Goal: Information Seeking & Learning: Find specific fact

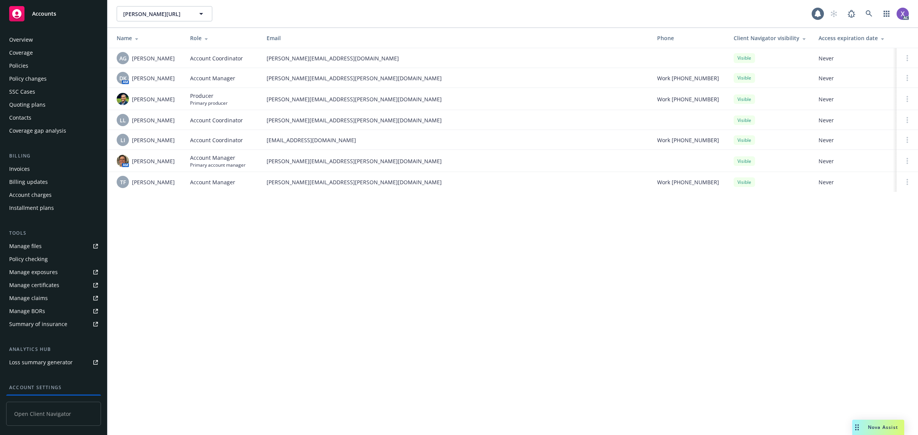
scroll to position [62, 0]
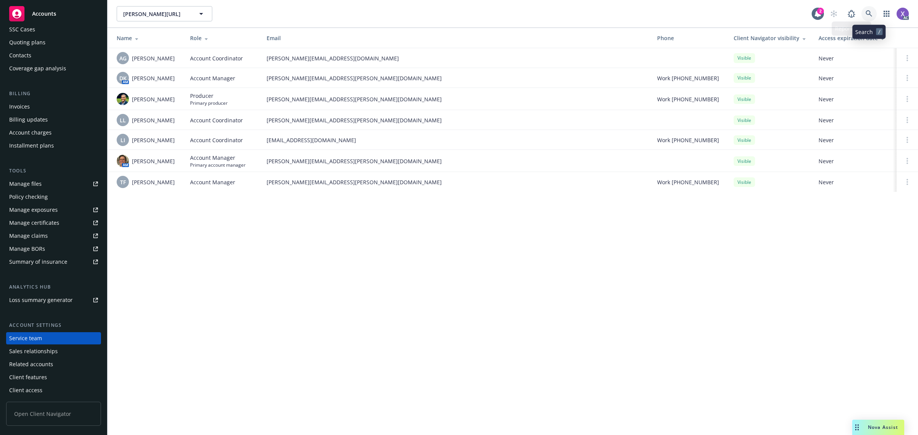
click at [871, 13] on icon at bounding box center [869, 13] width 7 height 7
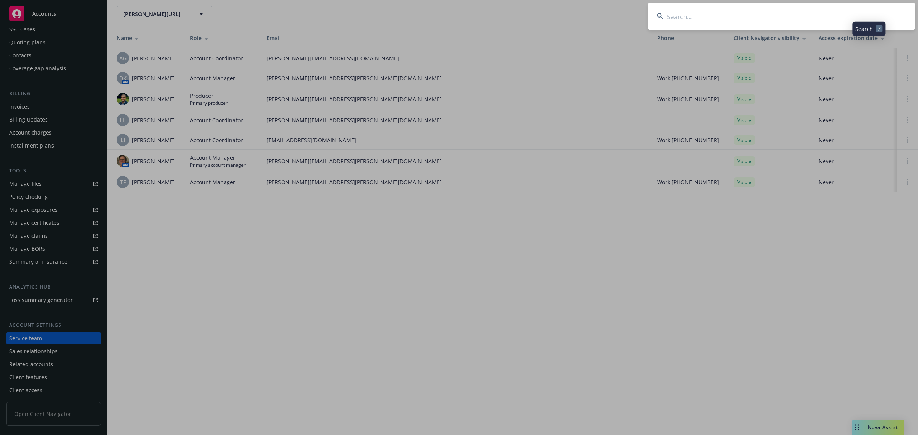
click at [818, 17] on input at bounding box center [782, 17] width 268 height 28
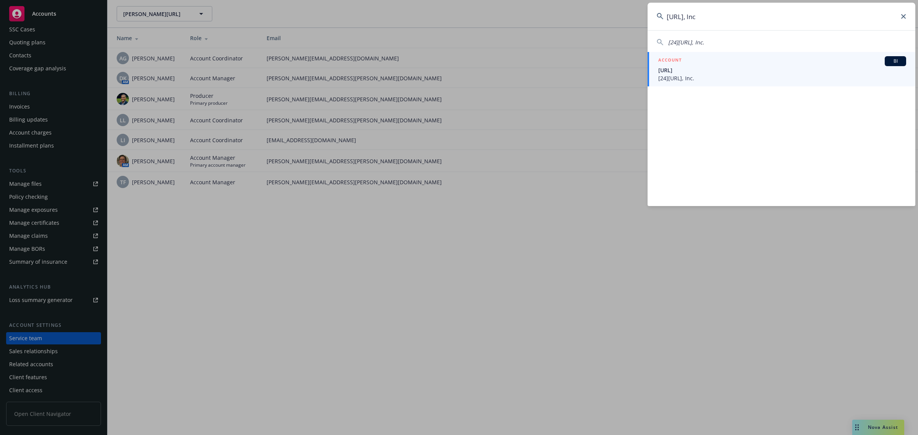
type input "247.ai, Inc"
click at [684, 79] on span "[24]7.ai, Inc." at bounding box center [782, 78] width 248 height 8
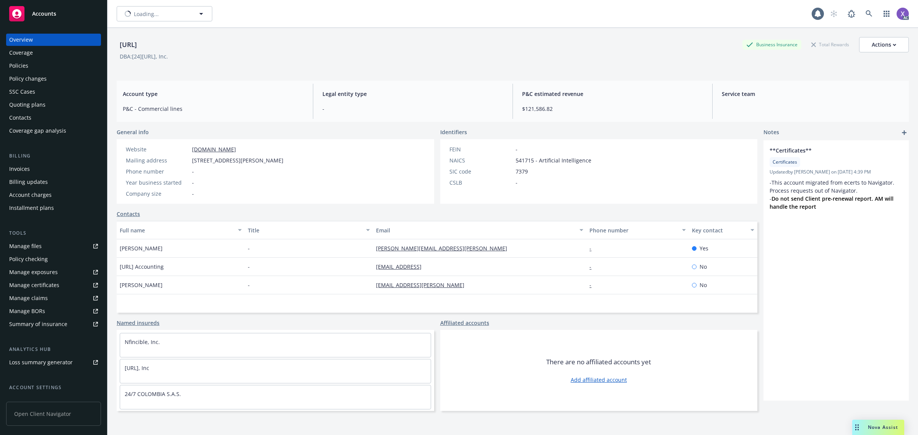
click at [29, 186] on div "Billing updates" at bounding box center [28, 182] width 39 height 12
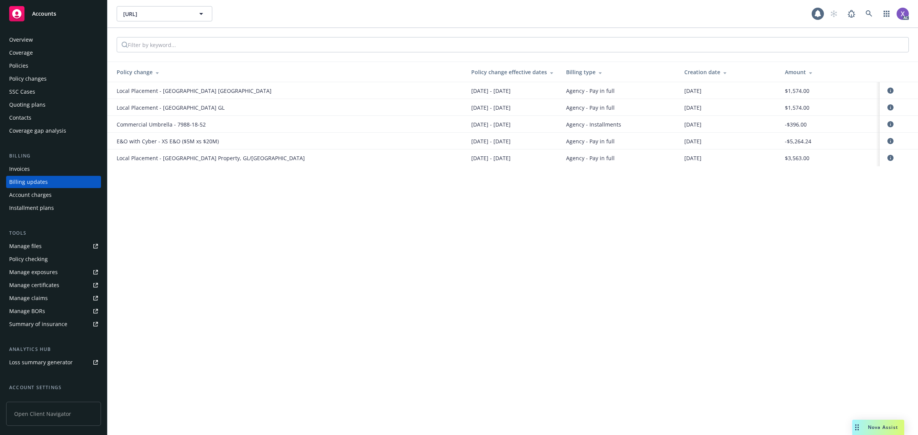
click at [21, 173] on div "Invoices" at bounding box center [19, 169] width 21 height 12
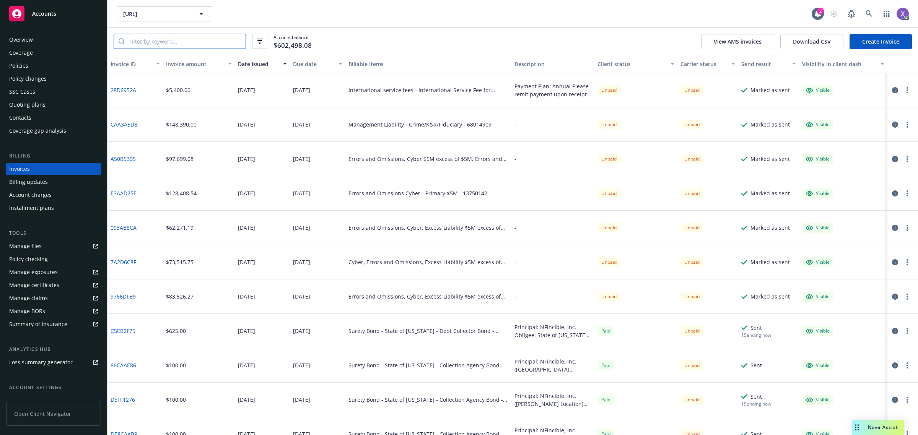
click at [193, 39] on input "search" at bounding box center [185, 41] width 121 height 15
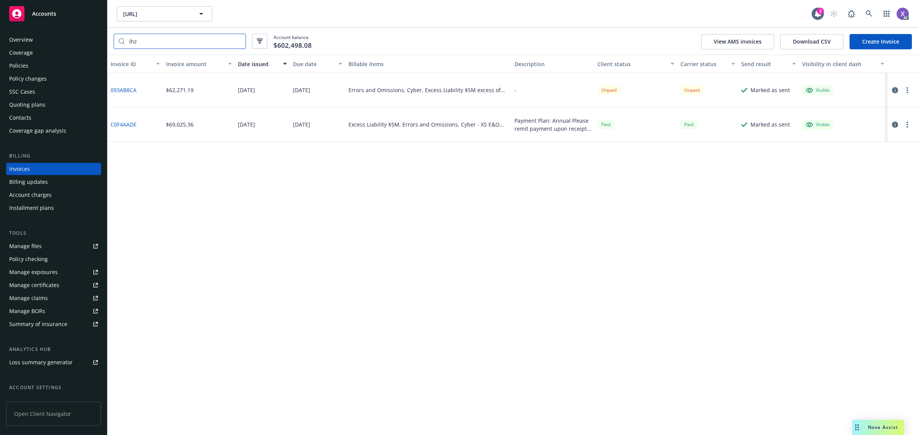
type input "lhz"
click at [132, 91] on link "093AB8CA" at bounding box center [124, 90] width 26 height 8
click at [28, 67] on div "Policies" at bounding box center [18, 66] width 19 height 12
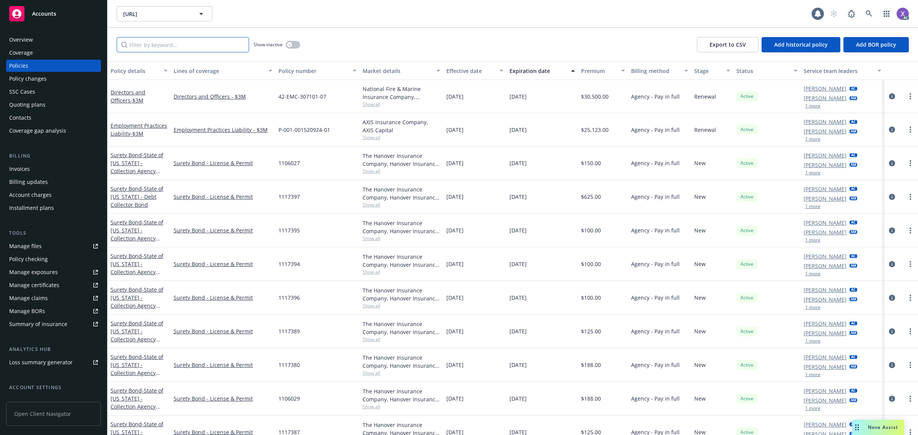
click at [160, 52] on input "Filter by keyword..." at bounding box center [183, 44] width 132 height 15
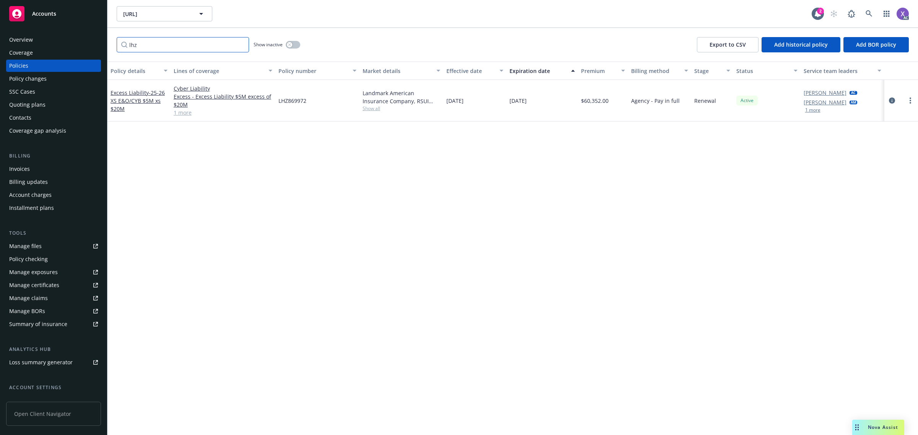
type input "lhz"
click at [869, 14] on icon at bounding box center [869, 13] width 7 height 7
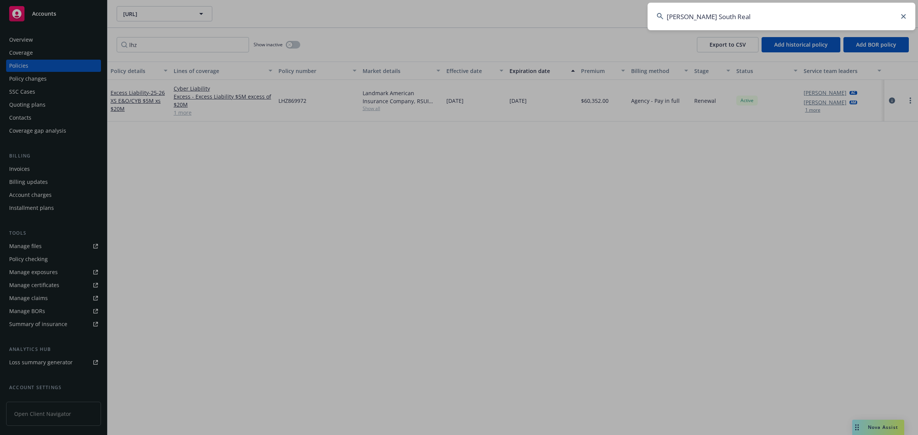
click at [786, 15] on input "Primm South Real" at bounding box center [782, 17] width 268 height 28
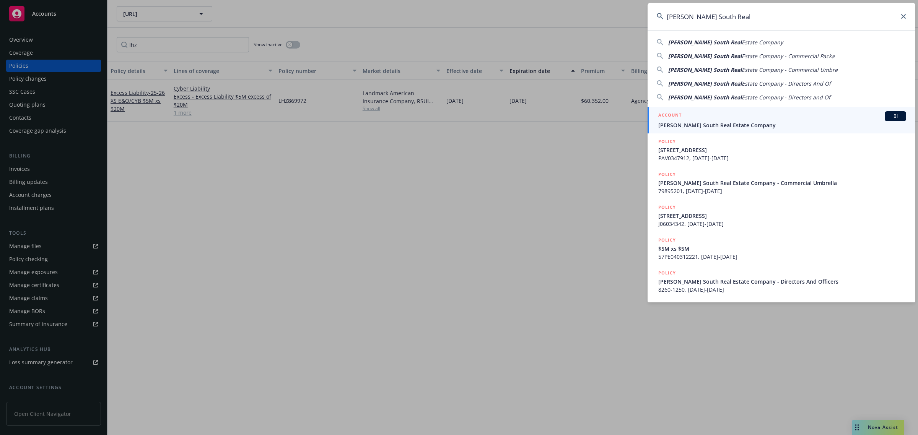
type input "Primm South Real"
click at [702, 124] on span "Primm South Real Estate Company" at bounding box center [782, 125] width 248 height 8
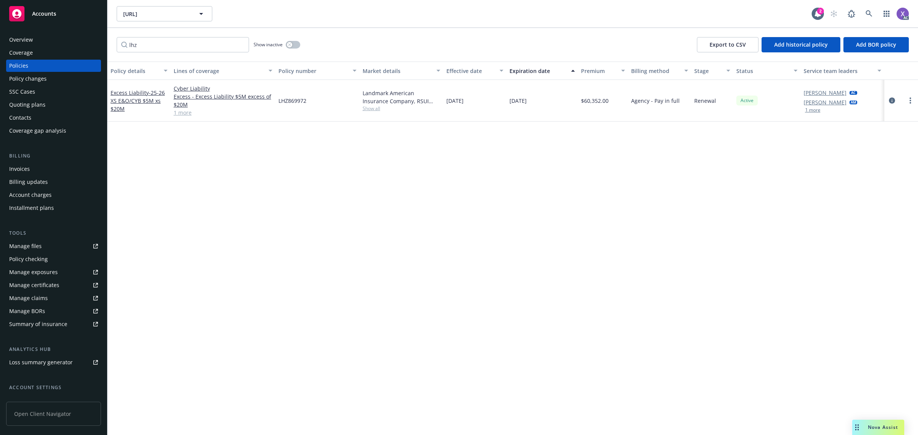
click at [22, 168] on div "Invoices" at bounding box center [19, 169] width 21 height 12
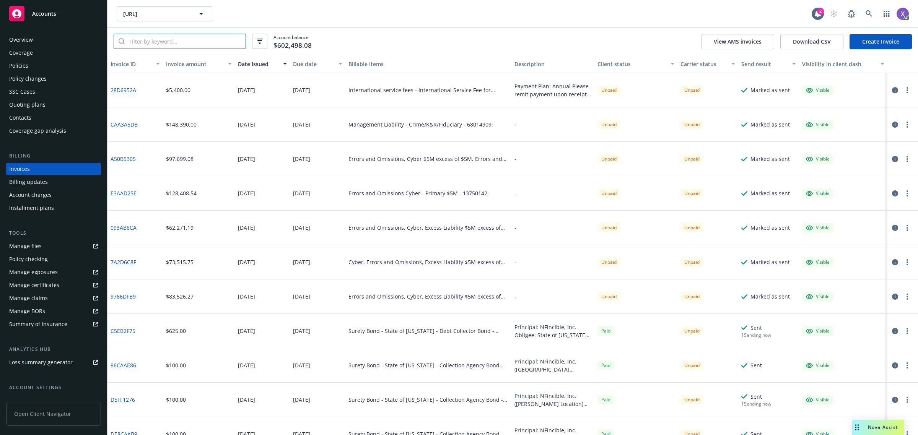
click at [176, 44] on input "search" at bounding box center [185, 41] width 121 height 15
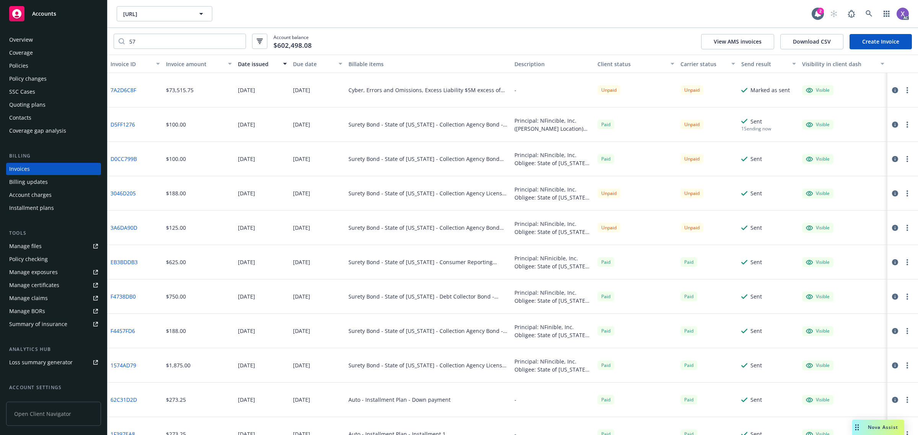
click at [125, 90] on link "7A2D6C8F" at bounding box center [124, 90] width 26 height 8
click at [124, 190] on link "3046D205" at bounding box center [123, 193] width 25 height 8
drag, startPoint x: 157, startPoint y: 41, endPoint x: 86, endPoint y: 45, distance: 71.3
click at [89, 45] on div "Accounts Overview Coverage Policies Policy changes SSC Cases Quoting plans Cont…" at bounding box center [459, 217] width 918 height 435
paste input "PE040312224"
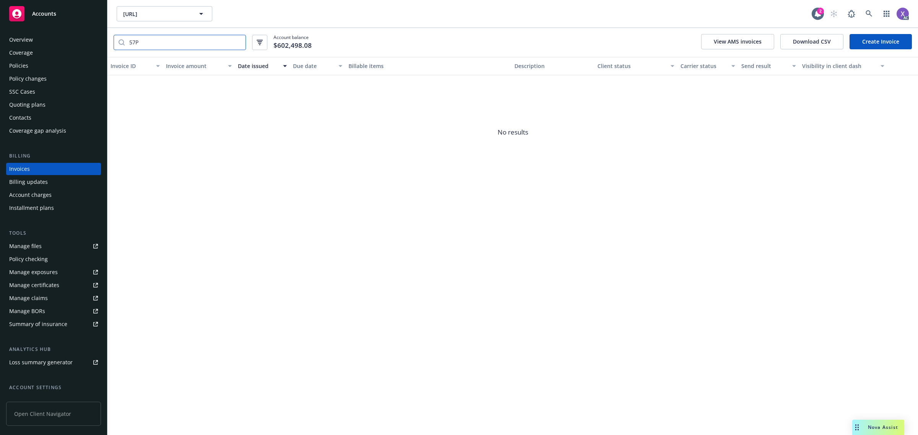
type input "57"
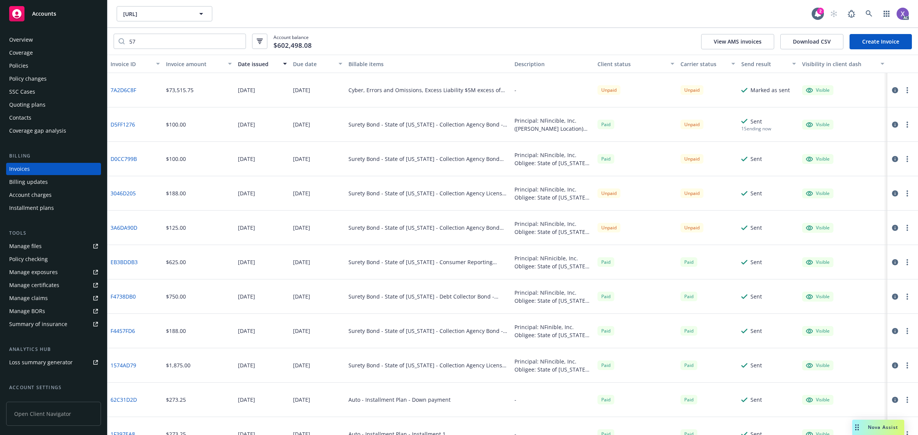
click at [29, 62] on div "Policies" at bounding box center [53, 66] width 89 height 12
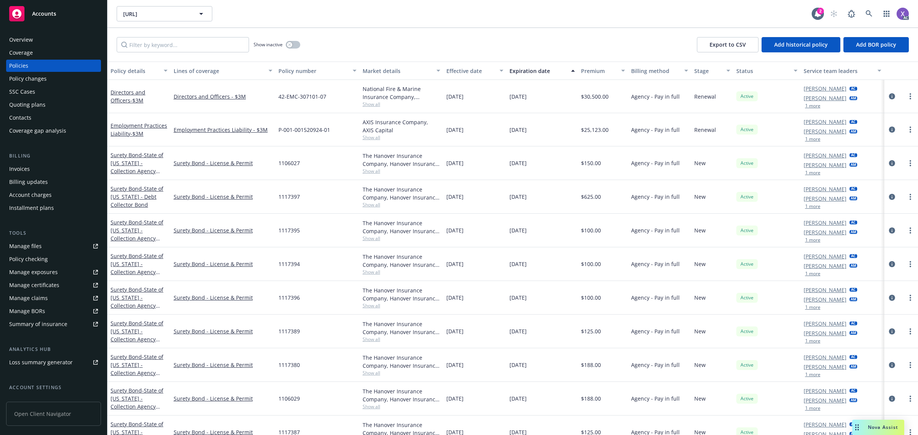
click at [189, 60] on div "Show inactive Export to CSV Add historical policy Add BOR policy" at bounding box center [513, 45] width 811 height 34
click at [181, 47] on input "Filter by keyword..." at bounding box center [183, 44] width 132 height 15
paste input "57PE040312224"
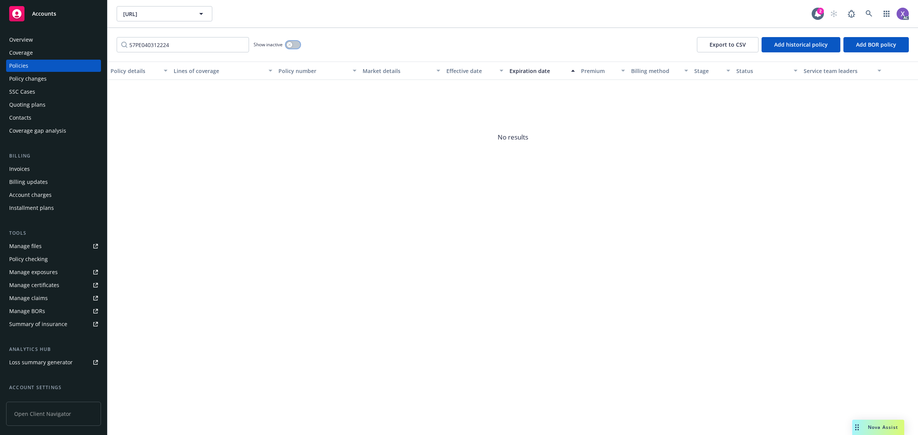
click at [295, 45] on button "button" at bounding box center [293, 45] width 15 height 8
click at [180, 41] on input "57PE040312224" at bounding box center [183, 44] width 132 height 15
click at [133, 46] on input "57PE0403" at bounding box center [183, 44] width 132 height 15
click at [134, 44] on input "57PE0403" at bounding box center [183, 44] width 132 height 15
click at [175, 45] on input "PE0403" at bounding box center [183, 44] width 132 height 15
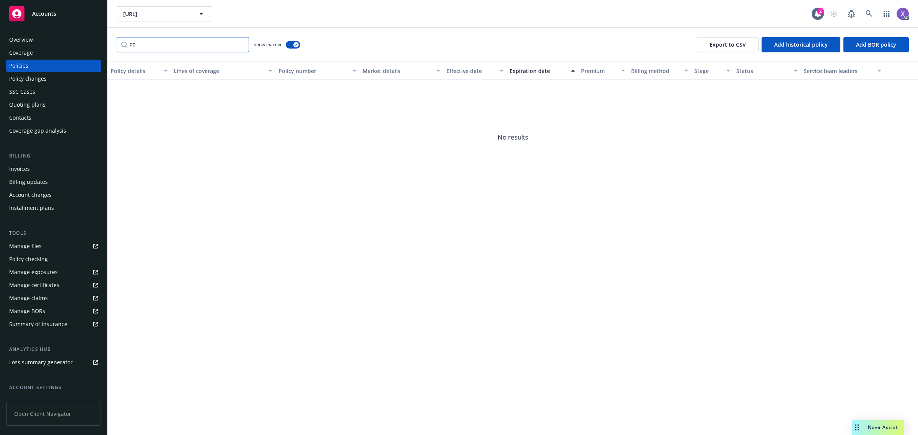
type input "P"
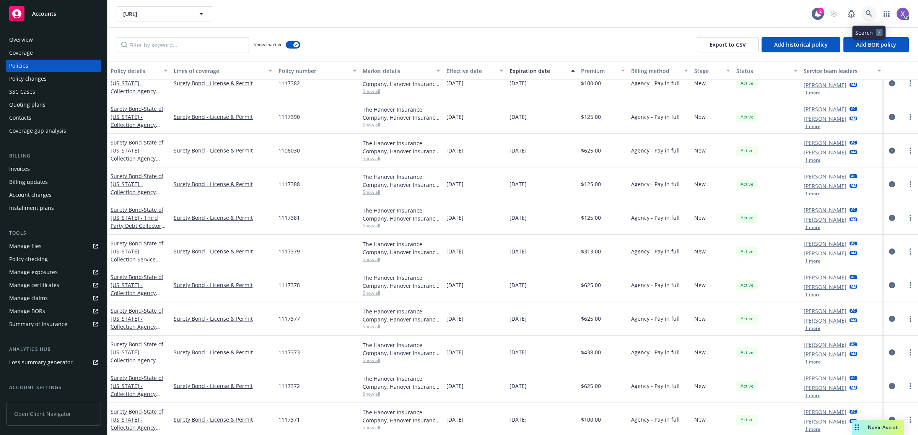
click at [870, 14] on icon at bounding box center [869, 13] width 7 height 7
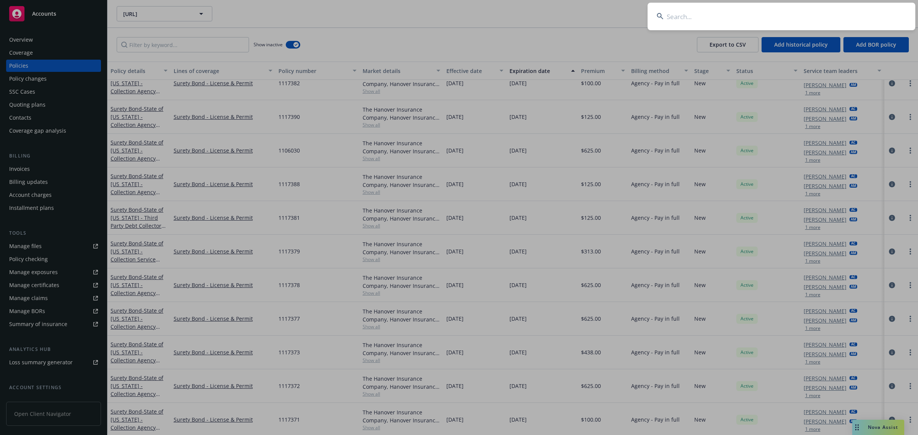
click at [798, 20] on input at bounding box center [782, 17] width 268 height 28
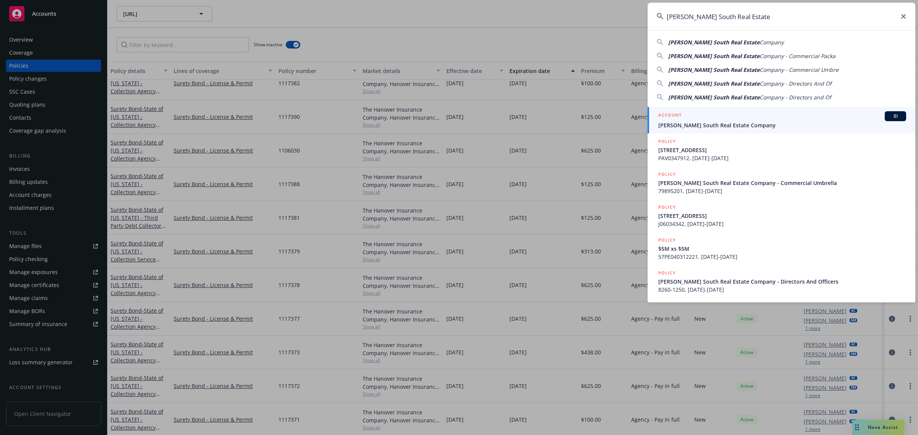
type input "Primm South Real Estate"
click at [720, 125] on span "Primm South Real Estate Company" at bounding box center [782, 125] width 248 height 8
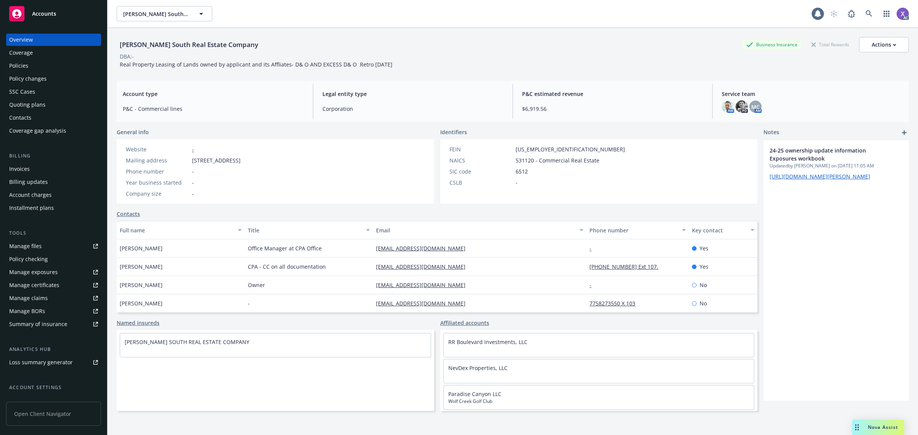
click at [23, 167] on div "Invoices" at bounding box center [19, 169] width 21 height 12
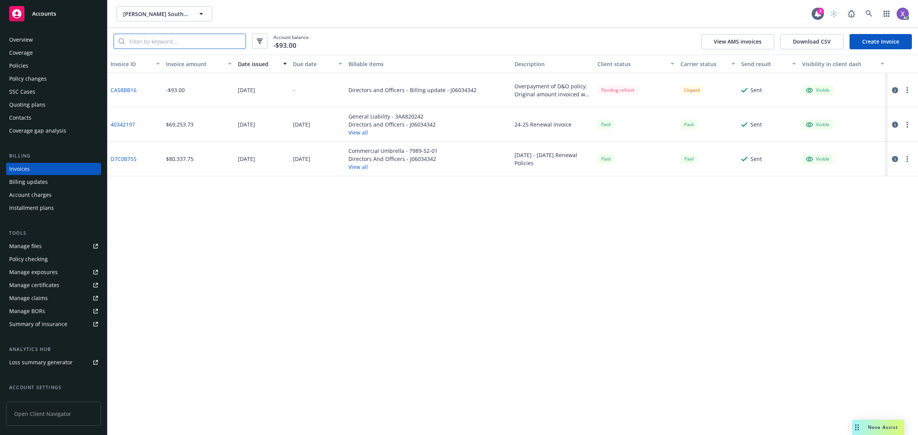
click at [158, 45] on input "search" at bounding box center [185, 41] width 121 height 15
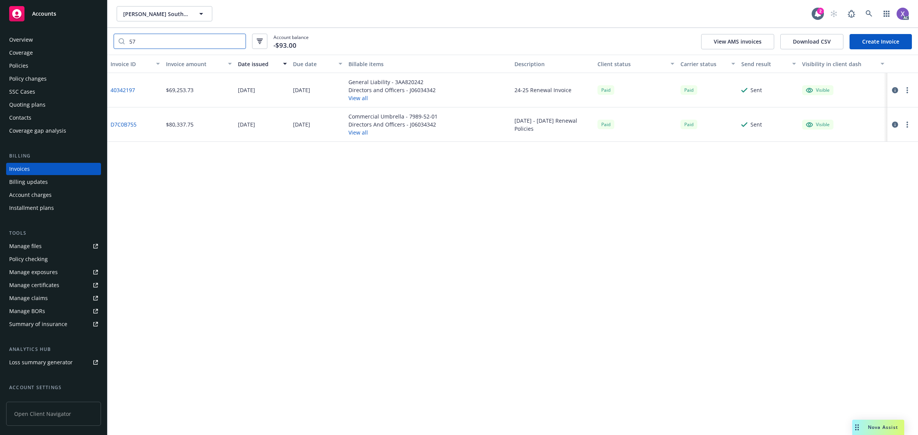
type input "57"
click at [122, 88] on link "40342197" at bounding box center [123, 90] width 24 height 8
click at [24, 68] on div "Policies" at bounding box center [18, 66] width 19 height 12
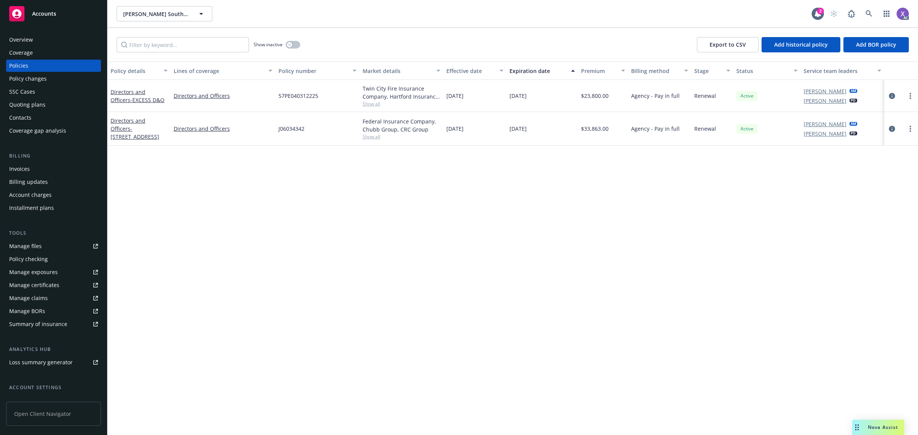
click at [25, 45] on div "Overview" at bounding box center [21, 40] width 24 height 12
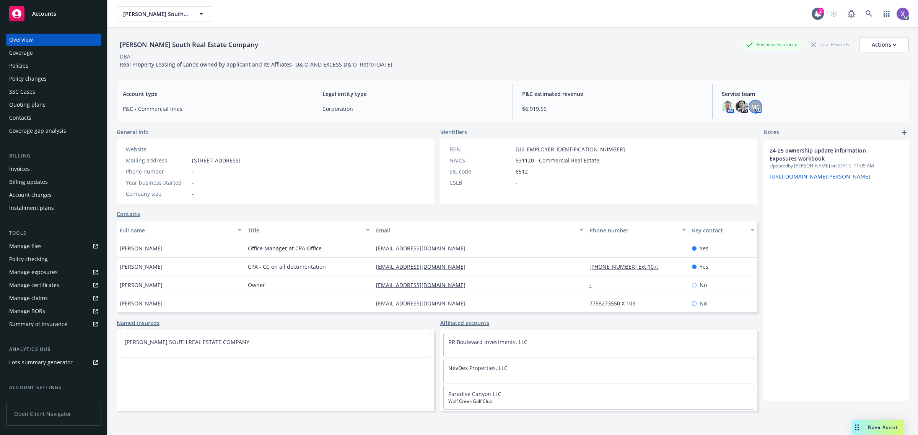
click at [755, 108] on div "MC" at bounding box center [756, 107] width 12 height 12
click at [866, 13] on icon at bounding box center [869, 13] width 7 height 7
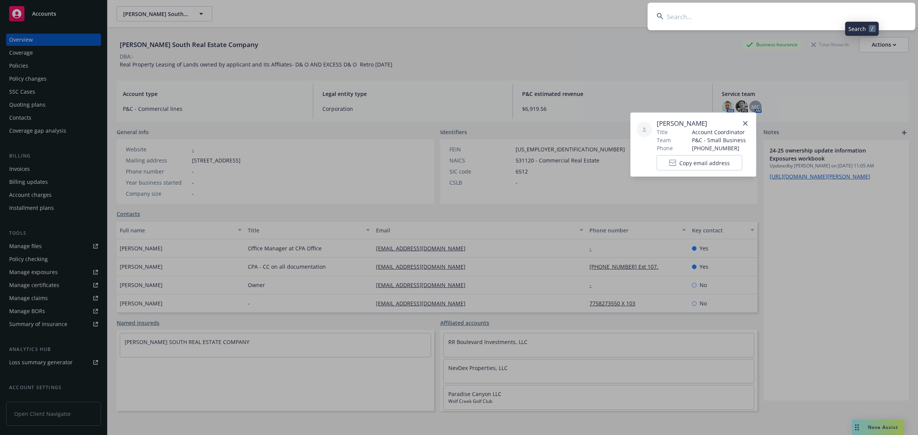
click at [818, 16] on input at bounding box center [782, 17] width 268 height 28
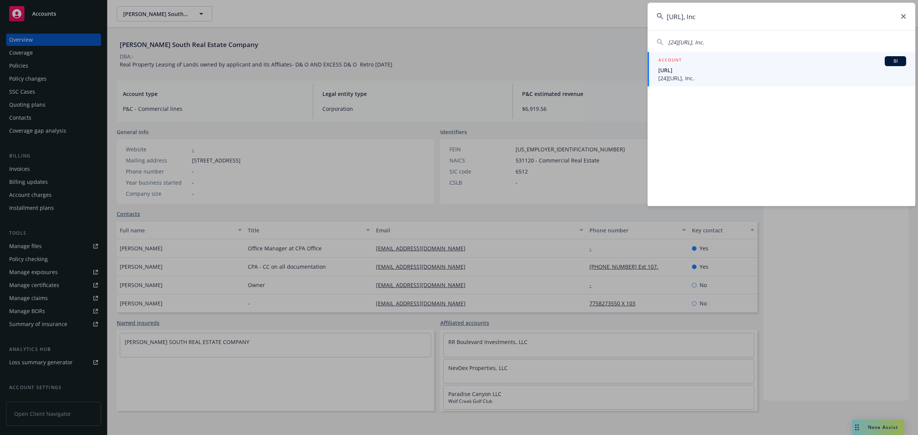
type input "247.ai, Inc"
click at [679, 77] on span "[24]7.ai, Inc." at bounding box center [782, 78] width 248 height 8
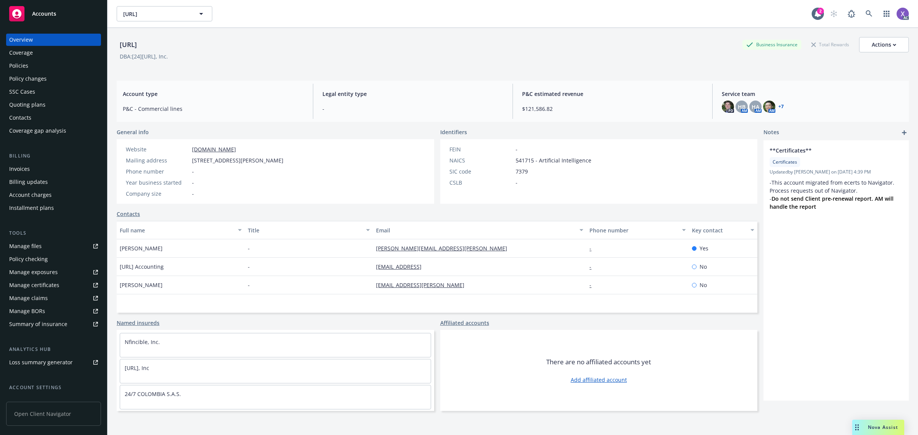
click at [20, 176] on div "Billing updates" at bounding box center [28, 182] width 39 height 12
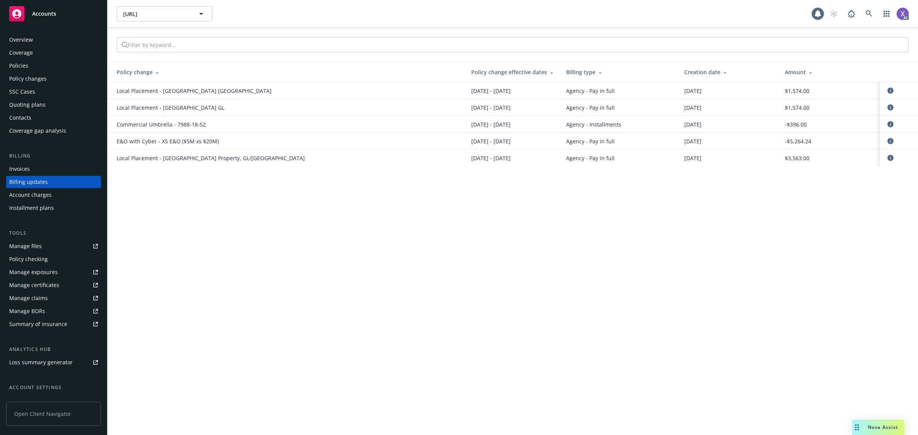
click at [20, 171] on div "Invoices" at bounding box center [19, 169] width 21 height 12
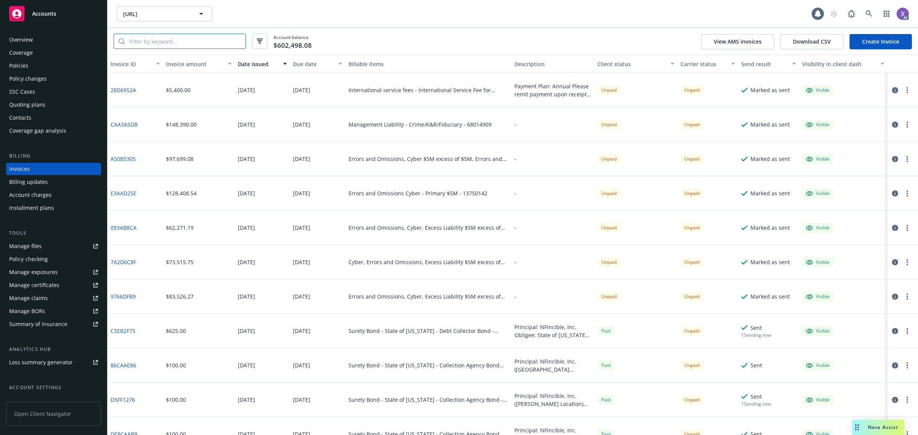
click at [180, 40] on input "search" at bounding box center [185, 41] width 121 height 15
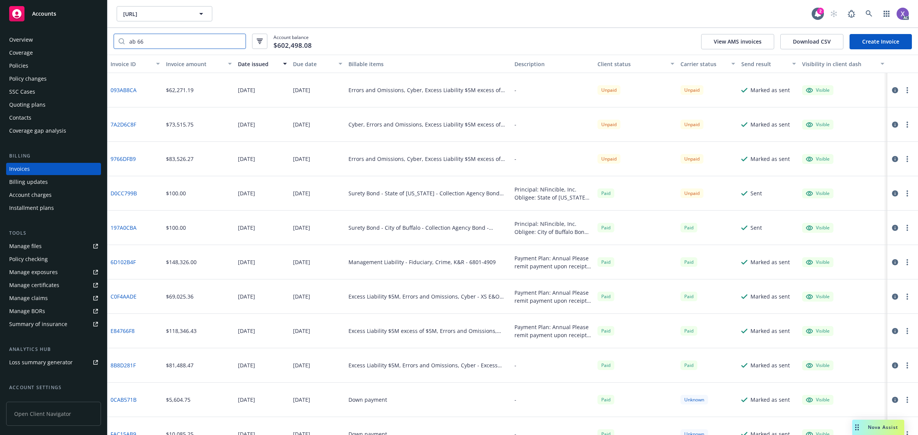
type input "ab 66"
click at [129, 127] on link "7A2D6C8F" at bounding box center [124, 125] width 26 height 8
click at [129, 158] on link "9766DFB9" at bounding box center [123, 159] width 25 height 8
click at [28, 67] on div "Policies" at bounding box center [53, 66] width 89 height 12
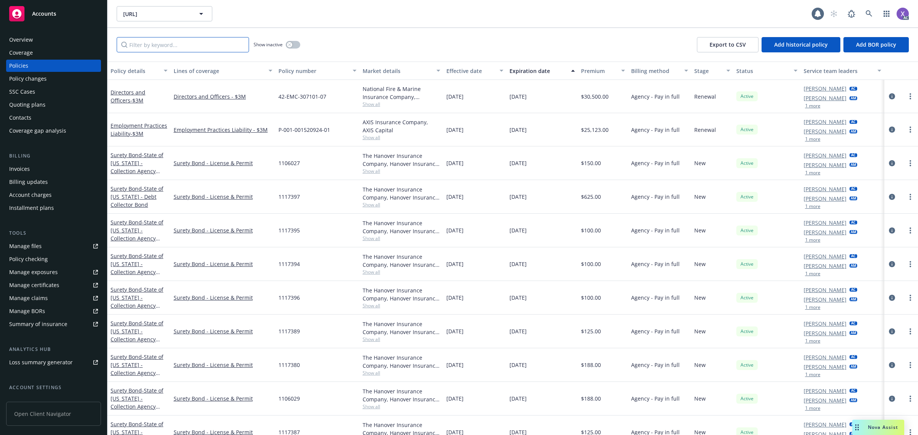
click at [202, 42] on input "Filter by keyword..." at bounding box center [183, 44] width 132 height 15
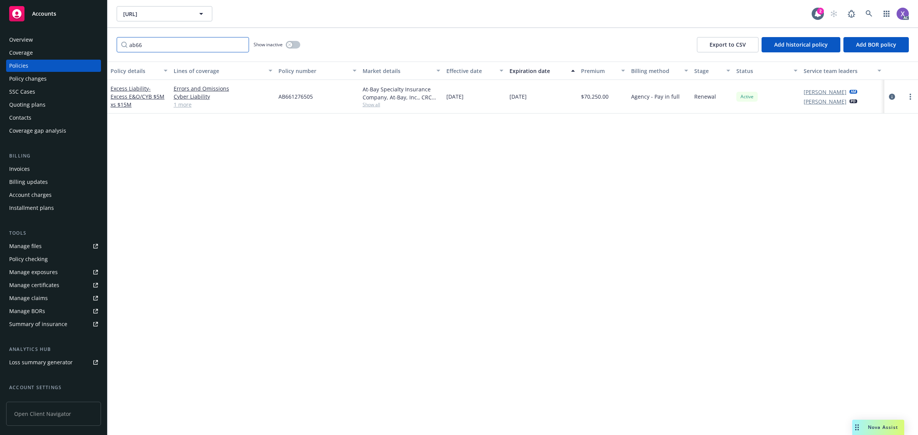
type input "ab66"
click at [26, 37] on div "Overview" at bounding box center [21, 40] width 24 height 12
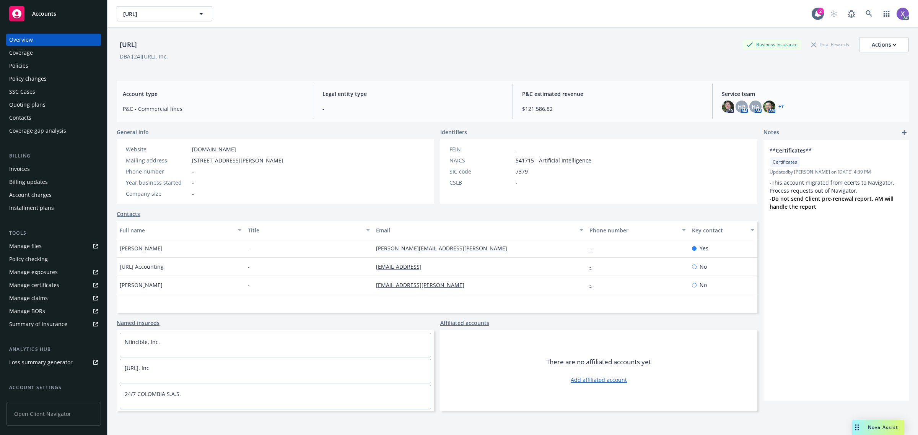
click at [779, 104] on link "+ 7" at bounding box center [781, 106] width 5 height 5
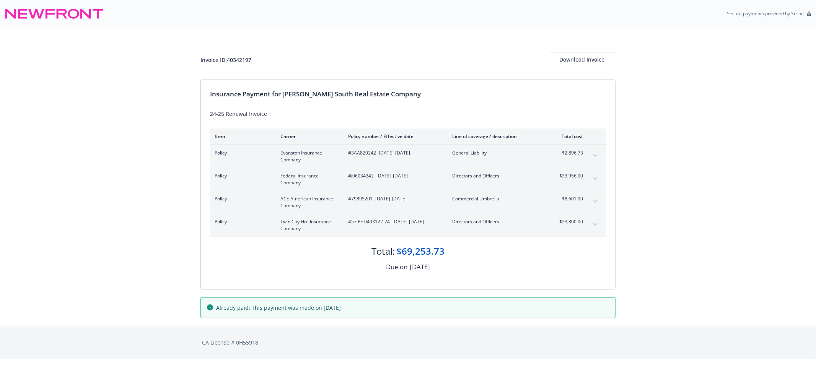
click at [385, 225] on span "#57 PE 0403122-24 - 09/03/2024-09/03/2025" at bounding box center [394, 221] width 92 height 7
click at [385, 223] on span "#57 PE 0403122-24 - 09/03/2024-09/03/2025" at bounding box center [394, 221] width 92 height 7
drag, startPoint x: 384, startPoint y: 223, endPoint x: 352, endPoint y: 222, distance: 31.8
click at [352, 222] on span "#57 PE 0403122-24 - 09/03/2024-09/03/2025" at bounding box center [394, 221] width 92 height 7
copy span "57 PE 0403122-"
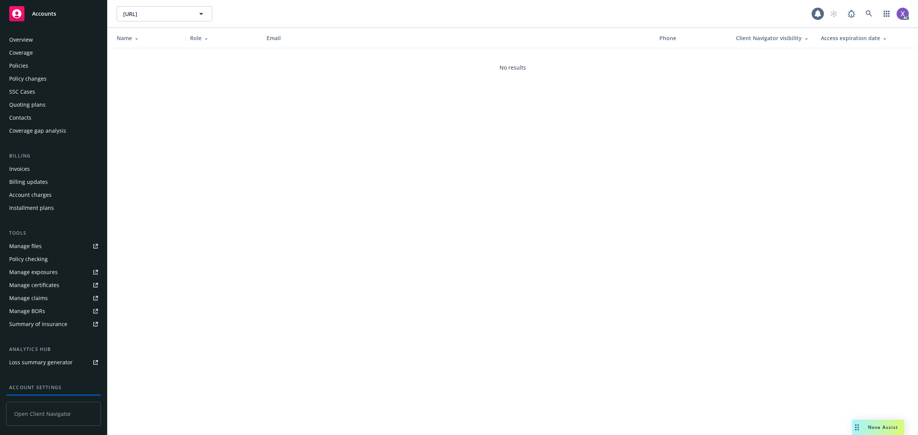
scroll to position [62, 0]
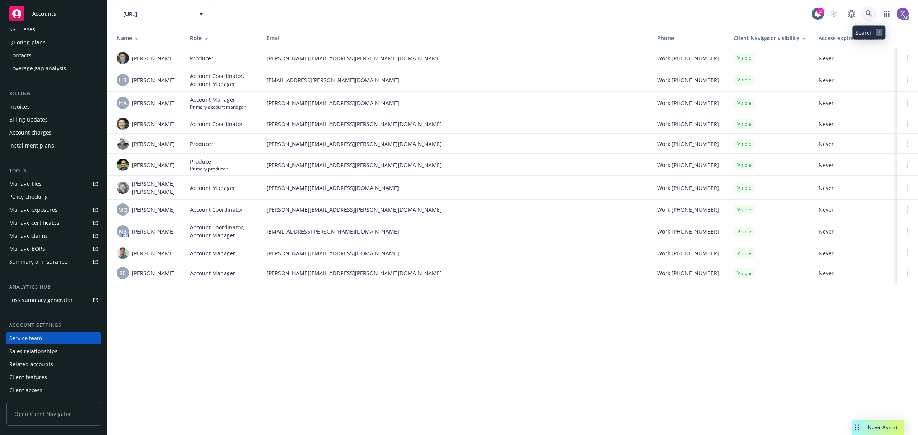
click at [868, 13] on icon at bounding box center [869, 13] width 7 height 7
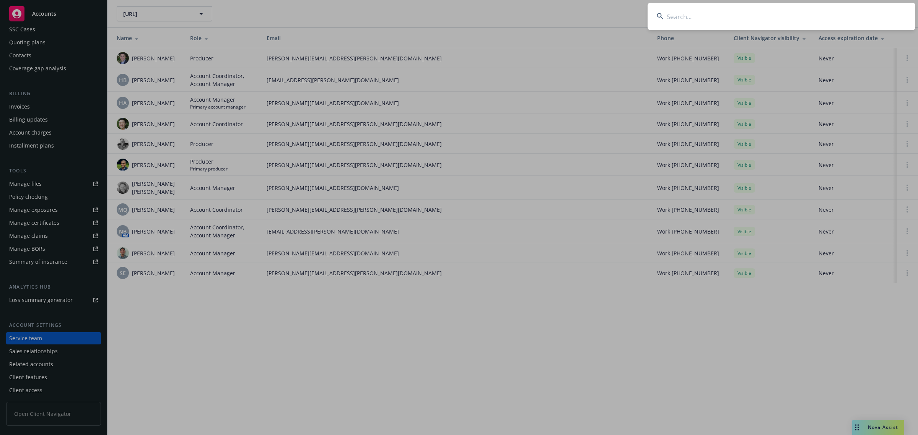
click at [778, 22] on input at bounding box center [782, 17] width 268 height 28
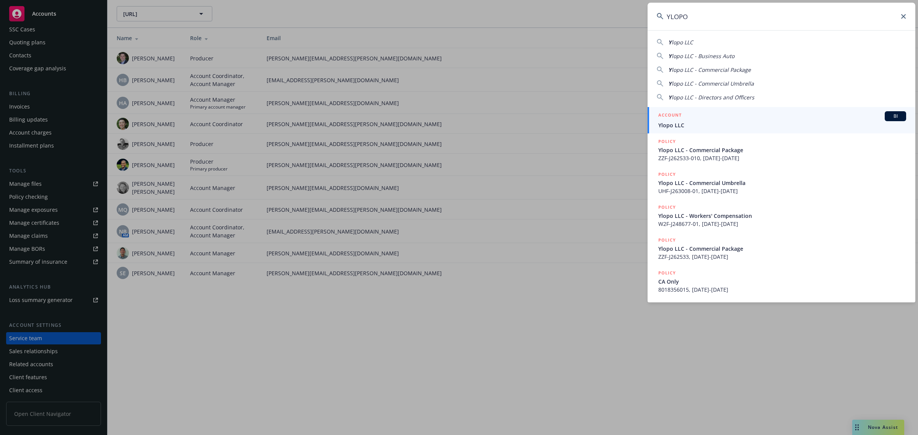
type input "YLOPO"
click at [671, 126] on span "Ylopo LLC" at bounding box center [782, 125] width 248 height 8
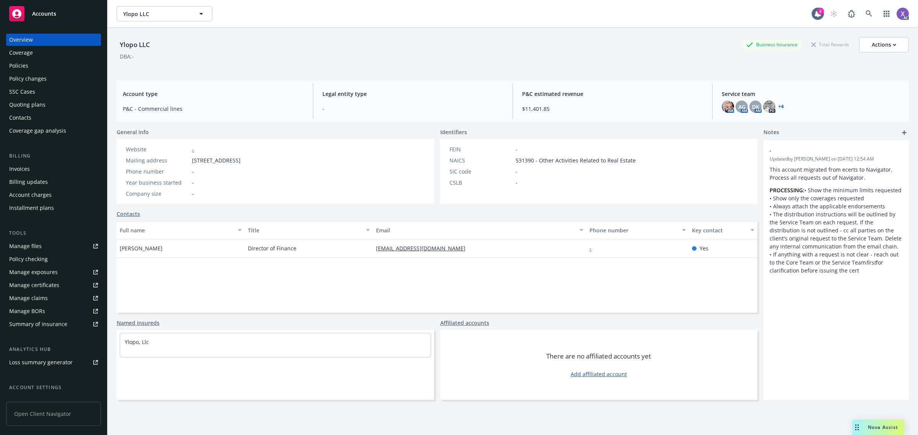
click at [20, 166] on div "Invoices" at bounding box center [19, 169] width 21 height 12
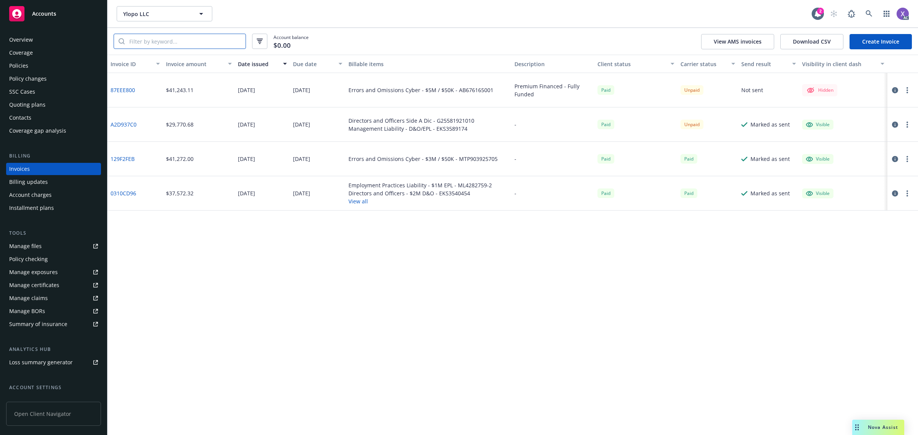
click at [156, 46] on input "search" at bounding box center [185, 41] width 121 height 15
click at [869, 16] on icon at bounding box center [869, 13] width 7 height 7
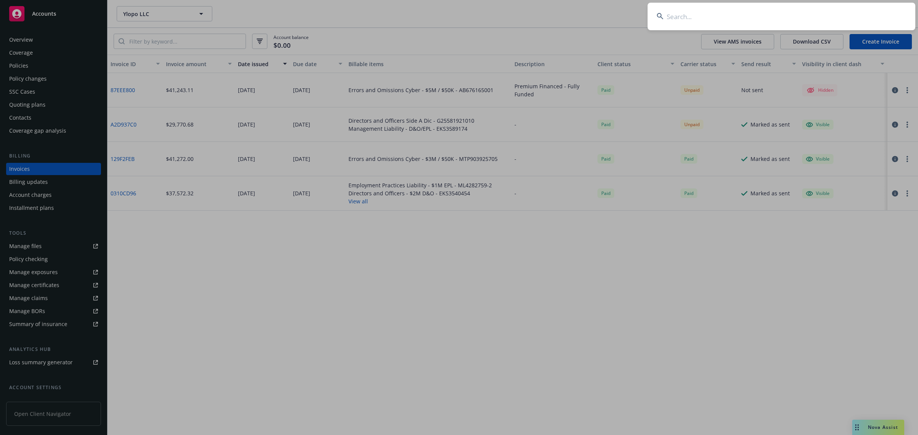
click at [825, 15] on input at bounding box center [782, 17] width 268 height 28
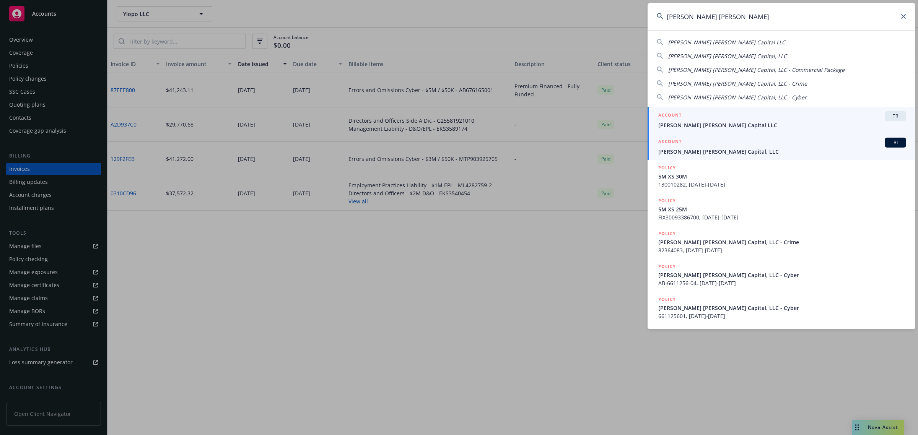
type input "[PERSON_NAME] [PERSON_NAME]"
click at [689, 155] on span "[PERSON_NAME] [PERSON_NAME] Capital, LLC" at bounding box center [782, 152] width 248 height 8
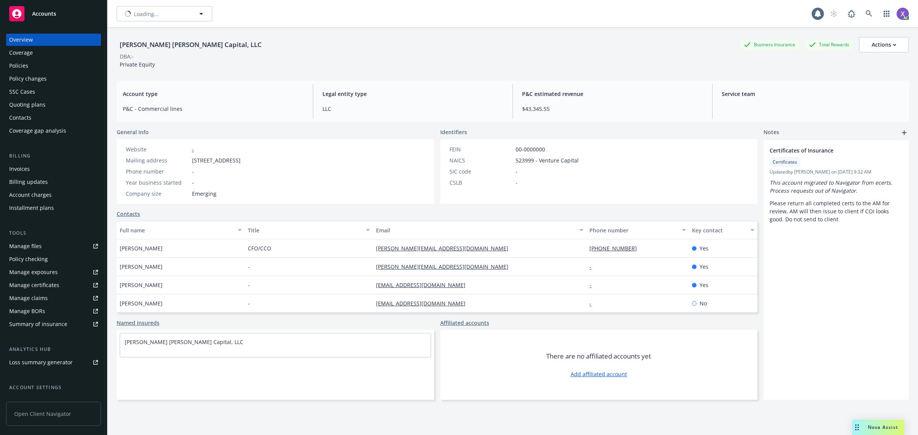
click at [20, 169] on div "Invoices" at bounding box center [19, 169] width 21 height 12
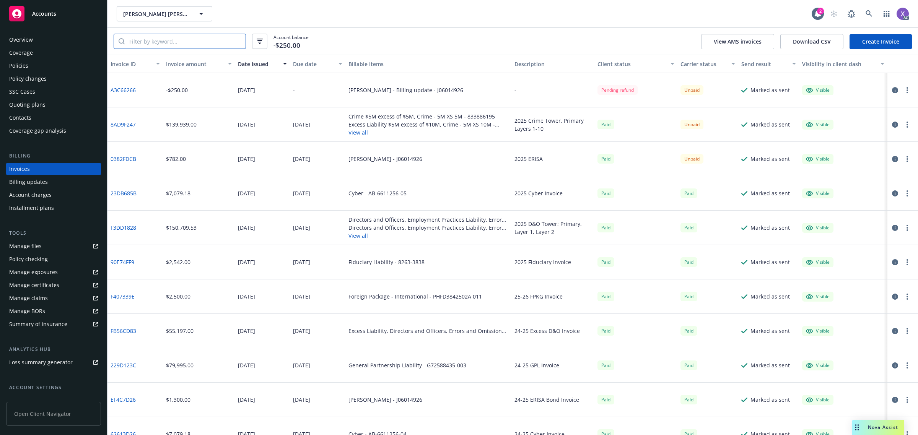
click at [144, 39] on input "search" at bounding box center [185, 41] width 121 height 15
paste input "0382FDCB"
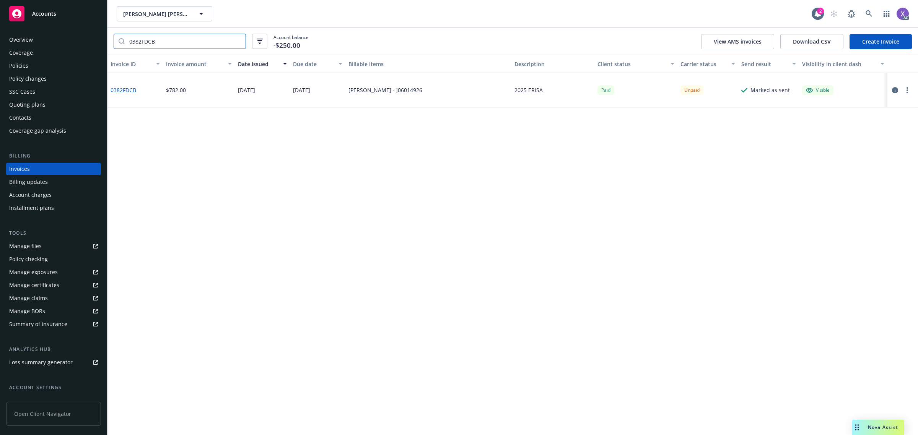
type input "0382FDCB"
click at [119, 90] on link "0382FDCB" at bounding box center [124, 90] width 26 height 8
click at [329, 192] on div "Invoice ID Invoice amount Date issued Due date Billable items Description Clien…" at bounding box center [513, 245] width 811 height 381
click at [893, 87] on icon "button" at bounding box center [895, 90] width 6 height 6
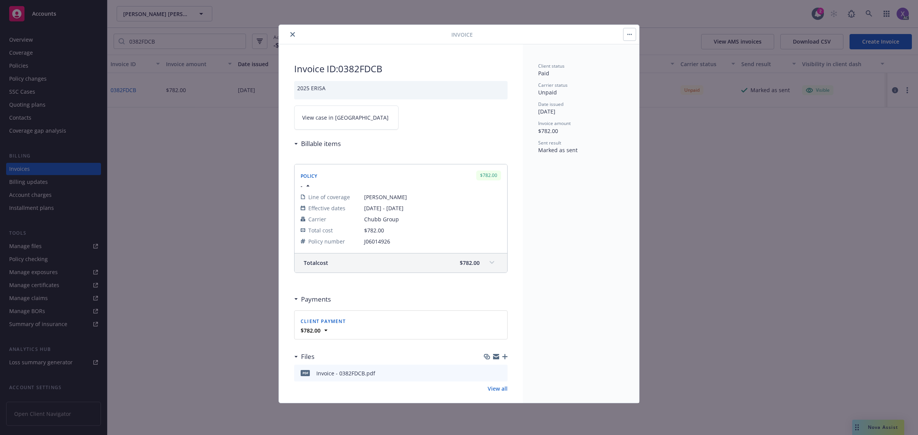
click at [339, 126] on link "View case in [GEOGRAPHIC_DATA]" at bounding box center [346, 118] width 104 height 24
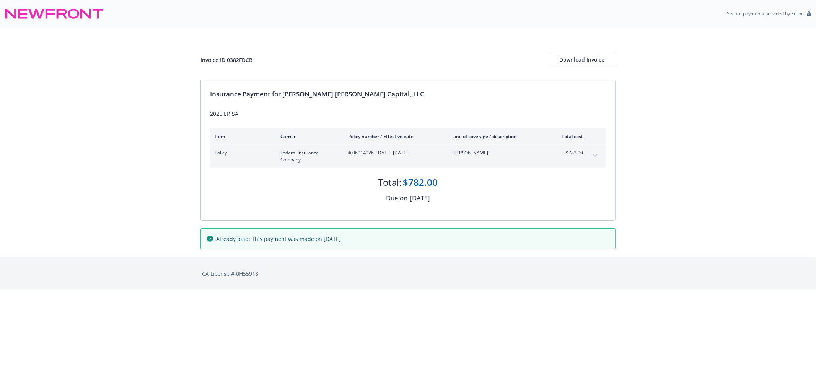
click at [590, 156] on button "expand content" at bounding box center [595, 156] width 12 height 12
